Goal: Information Seeking & Learning: Check status

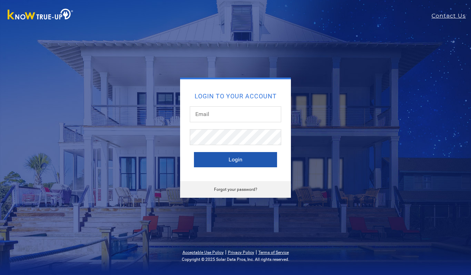
type input "[EMAIL_ADDRESS][DOMAIN_NAME]"
click at [232, 160] on button "Login" at bounding box center [235, 159] width 83 height 15
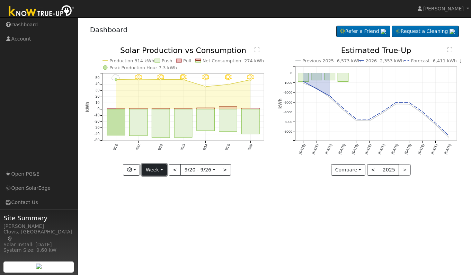
click at [158, 170] on button "Week" at bounding box center [154, 170] width 25 height 12
click at [156, 185] on link "Day" at bounding box center [166, 184] width 48 height 10
type input "[DATE]"
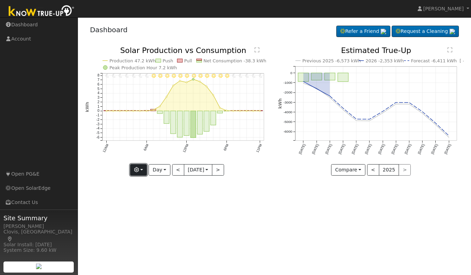
click at [141, 169] on button "button" at bounding box center [138, 170] width 17 height 12
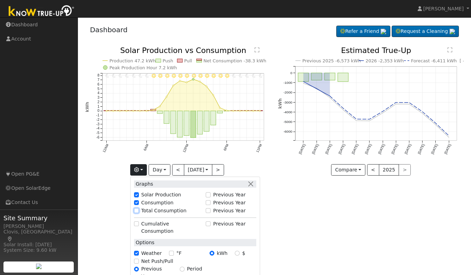
click at [137, 213] on input "Total Consumption" at bounding box center [136, 210] width 5 height 5
checkbox input "true"
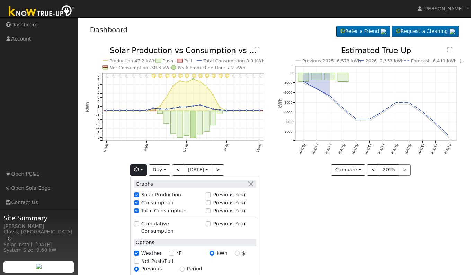
click at [288, 216] on div "User Profile First name Last name Email Email Notifications No Emails No Emails…" at bounding box center [274, 146] width 393 height 258
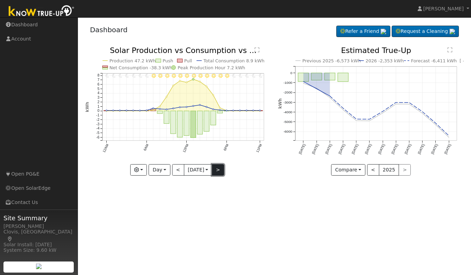
click at [219, 169] on button ">" at bounding box center [218, 170] width 12 height 12
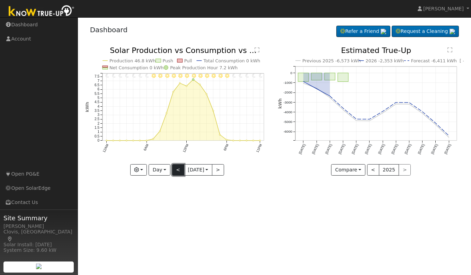
click at [177, 171] on button "<" at bounding box center [178, 170] width 12 height 12
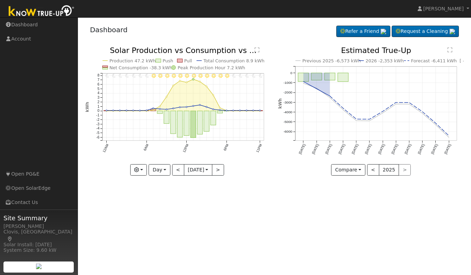
click at [253, 48] on icon "11PM - Clear 10PM - Clear 9PM - Clear 8PM - Clear 7PM - Clear 6PM - Clear 5PM -…" at bounding box center [178, 111] width 186 height 128
click at [257, 49] on text "" at bounding box center [257, 50] width 5 height 6
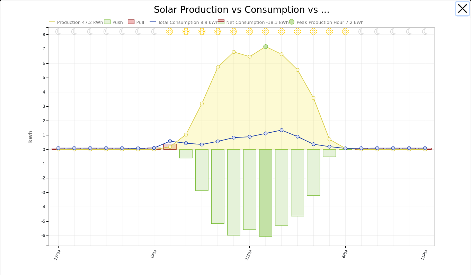
click at [458, 8] on button "button" at bounding box center [462, 8] width 13 height 13
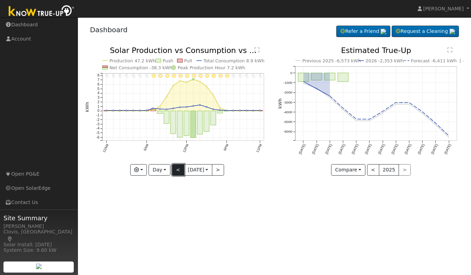
click at [177, 169] on button "<" at bounding box center [178, 170] width 12 height 12
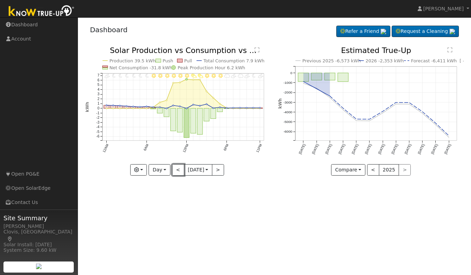
click at [177, 169] on button "<" at bounding box center [178, 170] width 12 height 12
type input "[DATE]"
